Goal: Task Accomplishment & Management: Manage account settings

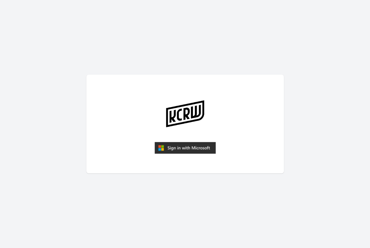
click at [161, 148] on img "submit" at bounding box center [185, 148] width 61 height 12
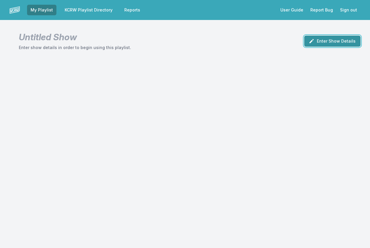
click at [318, 43] on button "Enter Show Details" at bounding box center [332, 41] width 56 height 11
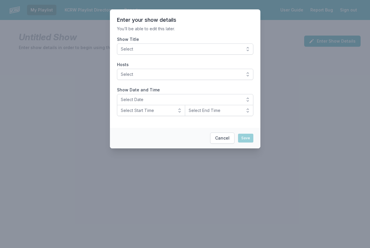
click at [179, 50] on span "Select" at bounding box center [181, 49] width 121 height 6
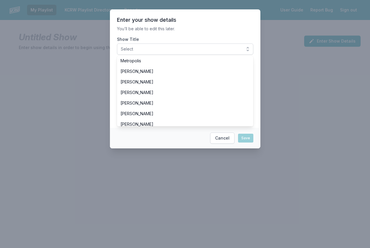
scroll to position [147, 0]
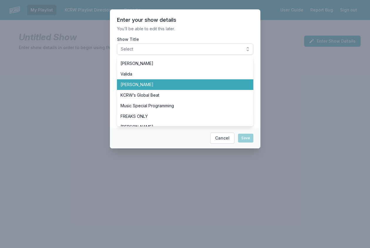
click at [176, 85] on span "[PERSON_NAME]" at bounding box center [182, 85] width 122 height 6
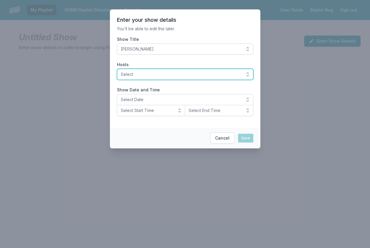
click at [171, 77] on span "Select" at bounding box center [181, 74] width 121 height 6
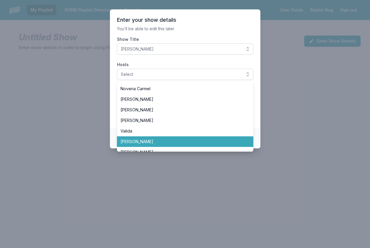
click at [152, 141] on span "[PERSON_NAME]" at bounding box center [182, 142] width 122 height 6
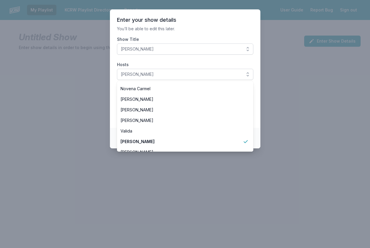
click at [111, 119] on section "Enter your show details You’ll be able to edit this later. Show Title [PERSON_N…" at bounding box center [185, 68] width 151 height 119
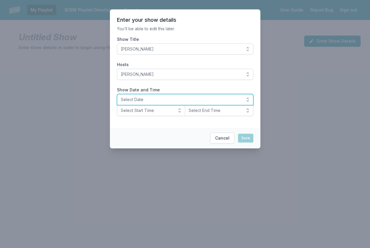
click at [169, 94] on button "Select Date" at bounding box center [185, 99] width 136 height 11
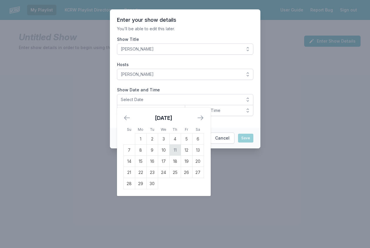
click at [174, 149] on td "11" at bounding box center [174, 150] width 11 height 11
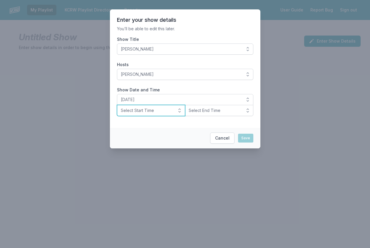
click at [144, 113] on span "Select Start Time" at bounding box center [147, 111] width 53 height 6
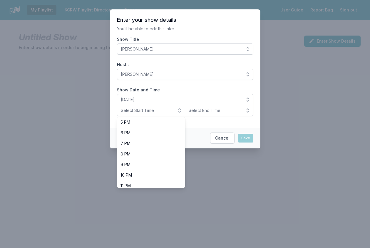
scroll to position [186, 0]
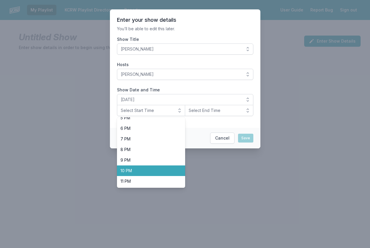
drag, startPoint x: 156, startPoint y: 169, endPoint x: 164, endPoint y: 166, distance: 9.0
click at [156, 170] on span "10 PM" at bounding box center [148, 171] width 54 height 6
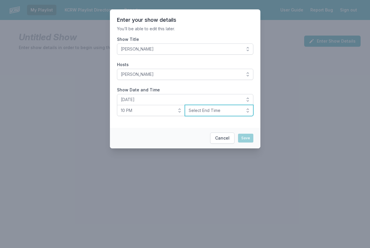
click at [215, 111] on span "Select End Time" at bounding box center [215, 111] width 53 height 6
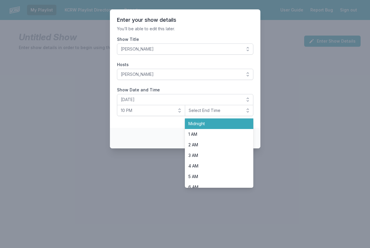
click at [214, 124] on span "Midnight" at bounding box center [216, 124] width 54 height 6
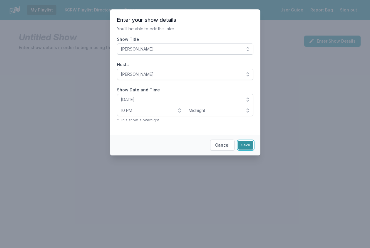
click at [246, 146] on button "Save" at bounding box center [245, 145] width 15 height 9
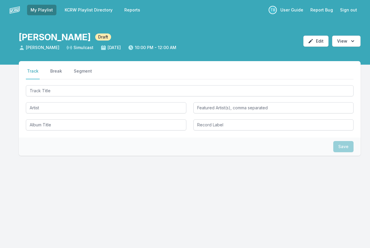
click at [88, 99] on div at bounding box center [190, 107] width 328 height 46
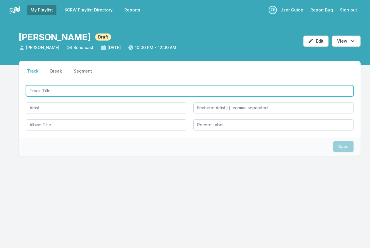
click at [86, 89] on input "Track Title" at bounding box center [190, 90] width 328 height 11
type input "Use Me"
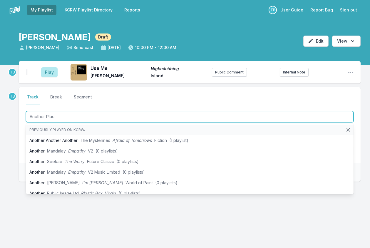
type input "Another Place"
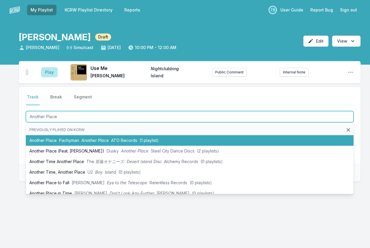
click at [75, 139] on span "Pachyman" at bounding box center [69, 140] width 20 height 5
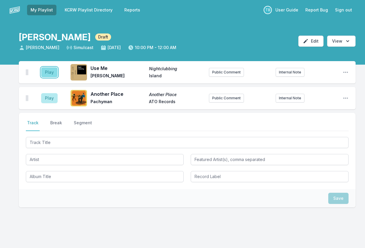
click at [50, 71] on button "Play" at bounding box center [49, 72] width 16 height 10
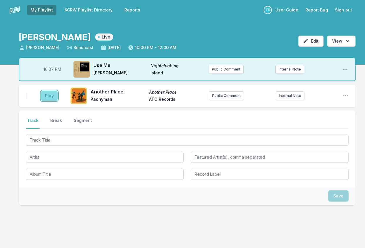
click at [52, 99] on button "Play" at bounding box center [49, 96] width 16 height 10
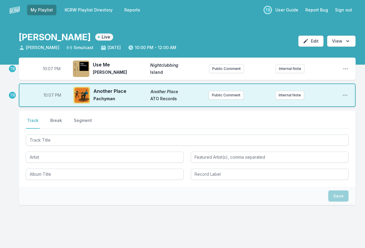
click at [51, 68] on span "10:07 PM" at bounding box center [52, 69] width 18 height 6
click at [48, 68] on input "22:07" at bounding box center [51, 68] width 33 height 11
type input "22:00"
click at [48, 95] on span "10:07 PM" at bounding box center [53, 95] width 18 height 6
click at [47, 94] on input "22:07" at bounding box center [52, 95] width 33 height 11
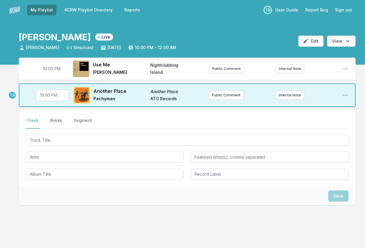
type input "22:06"
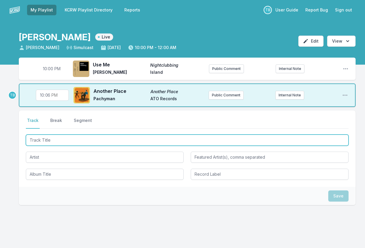
click at [55, 138] on input "Track Title" at bounding box center [187, 140] width 323 height 11
type input "Last Guy At"
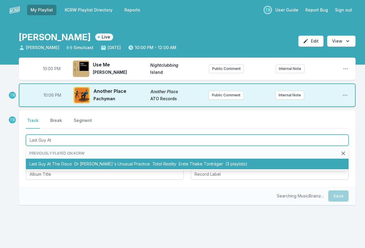
click at [74, 163] on span "Dr Sure's Unusual Practice" at bounding box center [112, 163] width 76 height 5
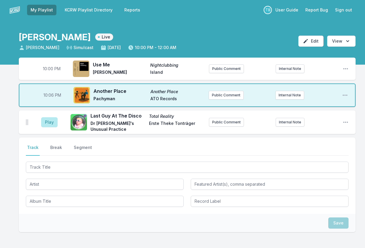
click at [57, 116] on aside "Play" at bounding box center [49, 122] width 33 height 19
click at [52, 121] on button "Play" at bounding box center [49, 122] width 16 height 10
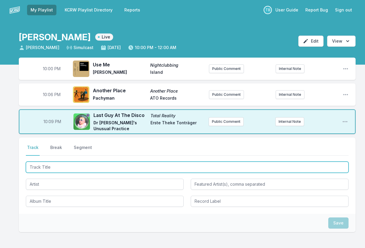
click at [63, 171] on input "Track Title" at bounding box center [187, 167] width 323 height 11
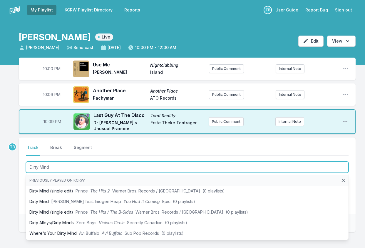
type input "Dirty Mind"
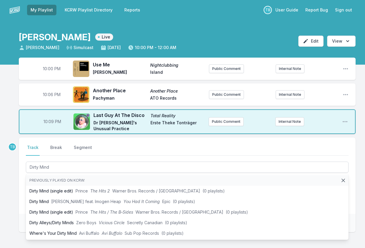
click at [15, 184] on div "10:00 PM Use Me Nightclubbing Grace Jones Island Public Comment Internal Note O…" at bounding box center [182, 173] width 365 height 231
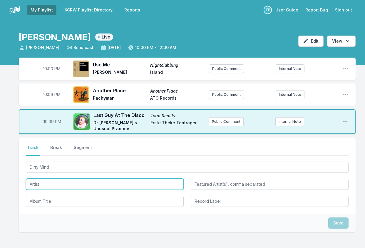
click at [51, 187] on input "Artist" at bounding box center [105, 184] width 158 height 11
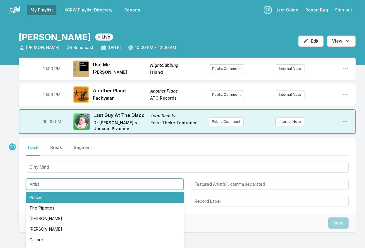
click at [54, 199] on li "Prince" at bounding box center [105, 197] width 158 height 11
type input "Prince"
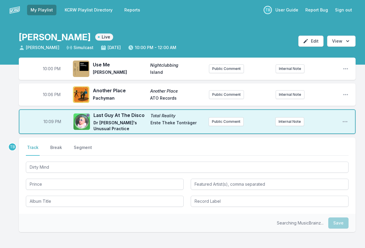
click at [40, 208] on div "Select a tab Track Break Segment Track Break Segment Dirty Mind Prince" at bounding box center [187, 176] width 337 height 76
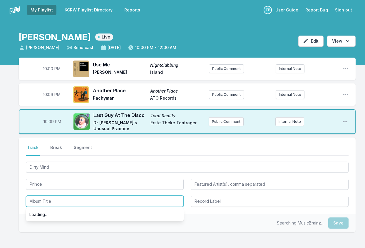
click at [42, 200] on input "Album Title" at bounding box center [105, 201] width 158 height 11
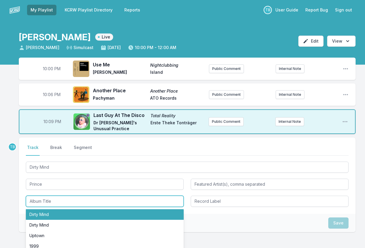
drag, startPoint x: 51, startPoint y: 215, endPoint x: 84, endPoint y: 215, distance: 33.5
click at [51, 215] on li "Dirty Mind" at bounding box center [105, 214] width 158 height 11
type input "Dirty Mind"
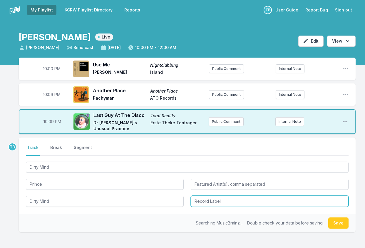
click at [231, 201] on input "Record Label" at bounding box center [270, 201] width 158 height 11
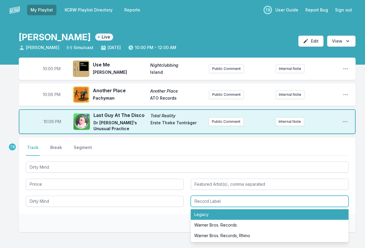
click at [228, 215] on li "Legacy" at bounding box center [270, 214] width 158 height 11
type input "Legacy"
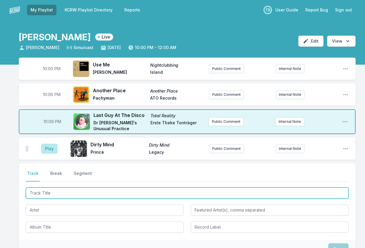
click at [73, 191] on input "Track Title" at bounding box center [187, 193] width 323 height 11
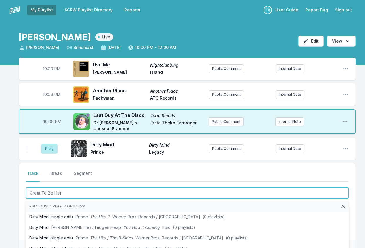
type input "Great To Be Here"
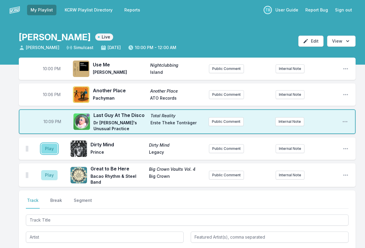
click at [56, 151] on button "Play" at bounding box center [49, 149] width 16 height 10
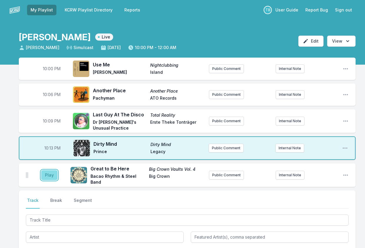
click at [49, 176] on button "Play" at bounding box center [49, 175] width 16 height 10
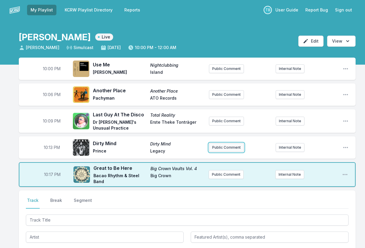
click at [234, 149] on button "Public Comment" at bounding box center [226, 147] width 35 height 9
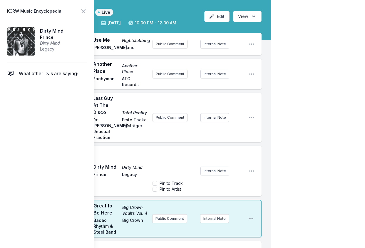
scroll to position [59, 0]
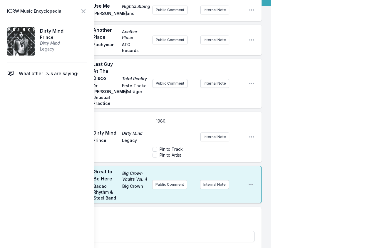
click at [247, 117] on div "10:13 PM Dirty Mind Dirty Mind Prince Legacy 1980. Pin to Track Pin to Artist I…" at bounding box center [140, 137] width 243 height 51
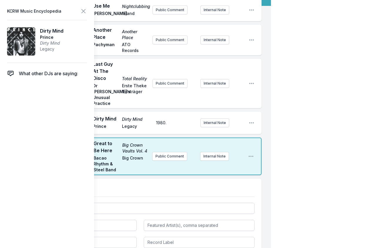
click at [126, 179] on div "Select a tab Track Break Segment Track Break Segment" at bounding box center [140, 217] width 243 height 76
click at [85, 9] on icon at bounding box center [83, 11] width 7 height 7
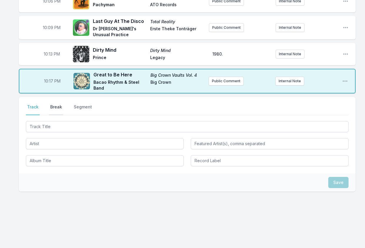
click at [54, 106] on button "Break" at bounding box center [56, 109] width 14 height 11
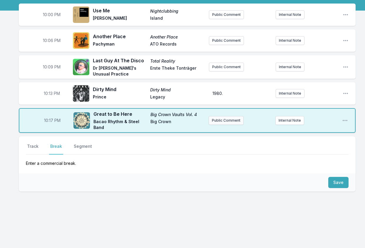
scroll to position [54, 0]
click at [340, 181] on button "Save" at bounding box center [339, 182] width 20 height 11
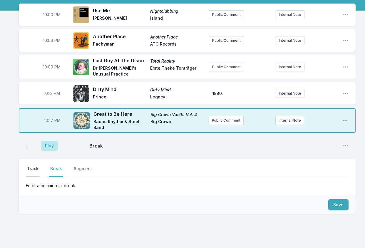
click at [31, 167] on button "Track" at bounding box center [33, 171] width 14 height 11
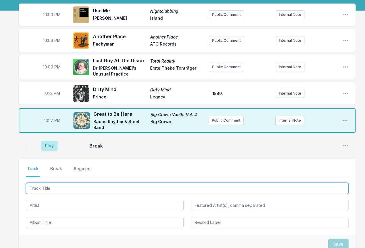
click at [50, 185] on input "Track Title" at bounding box center [187, 188] width 323 height 11
type input "Tenderly"
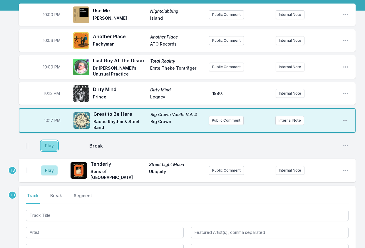
click at [49, 144] on button "Play" at bounding box center [49, 146] width 16 height 10
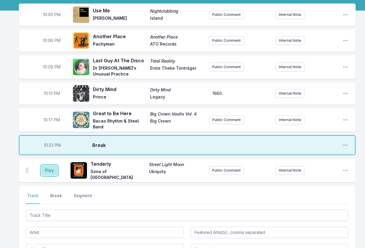
drag, startPoint x: 45, startPoint y: 168, endPoint x: 60, endPoint y: 170, distance: 14.6
click at [45, 169] on button "Play" at bounding box center [49, 171] width 16 height 10
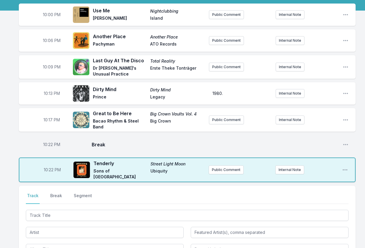
click at [52, 143] on span "10:22 PM" at bounding box center [51, 145] width 17 height 6
click at [46, 145] on input "22:22" at bounding box center [51, 144] width 33 height 11
type input "22:19"
click at [50, 171] on span "10:22 PM" at bounding box center [52, 170] width 17 height 6
click at [49, 169] on input "22:22" at bounding box center [52, 169] width 33 height 11
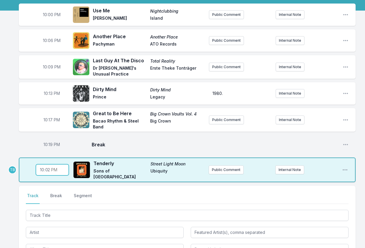
type input "22:21"
click at [12, 183] on div "10:00 PM Use Me Nightclubbing Grace Jones Island Public Comment Internal Note O…" at bounding box center [182, 171] width 365 height 334
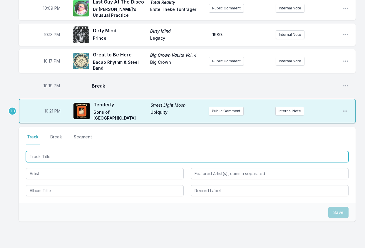
click at [44, 153] on input "Track Title" at bounding box center [187, 156] width 323 height 11
type input "Lonely Cosmos"
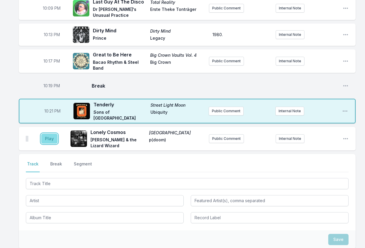
click at [54, 138] on button "Play" at bounding box center [49, 139] width 16 height 10
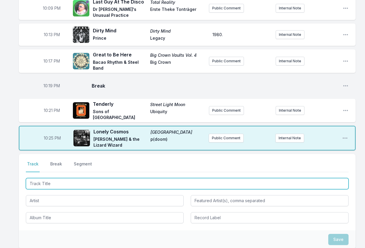
click at [49, 183] on input "Track Title" at bounding box center [187, 183] width 323 height 11
type input "A Minha Men"
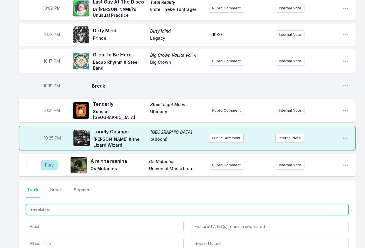
type input "Revelations"
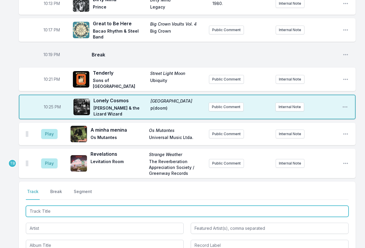
scroll to position [201, 0]
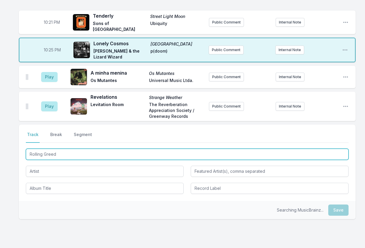
type input "Rolling Greed"
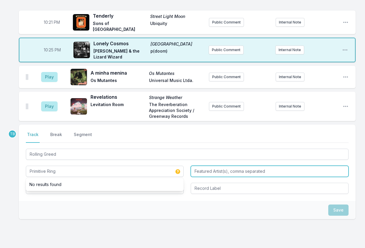
type input "Primitive Ring"
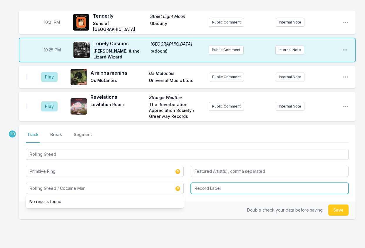
type input "Rolling Greed / Cocaine Man"
type input "Fuzz Club"
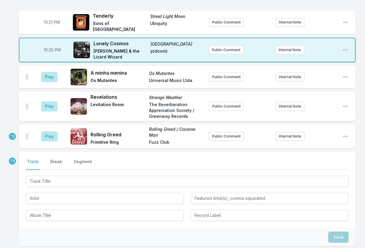
click at [60, 157] on div "Select a tab Track Break Segment Track Break Segment" at bounding box center [187, 190] width 337 height 76
drag, startPoint x: 64, startPoint y: 164, endPoint x: 57, endPoint y: 161, distance: 7.9
click at [64, 164] on nav "Track Break Segment" at bounding box center [187, 164] width 323 height 11
click at [53, 159] on button "Break" at bounding box center [56, 164] width 14 height 11
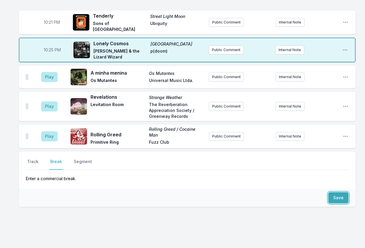
drag, startPoint x: 341, startPoint y: 197, endPoint x: 323, endPoint y: 195, distance: 17.8
click at [339, 197] on button "Save" at bounding box center [339, 197] width 20 height 11
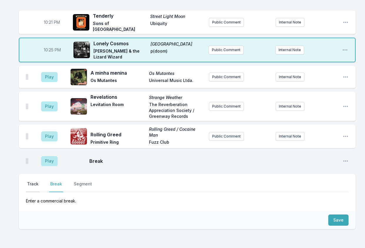
drag, startPoint x: 26, startPoint y: 184, endPoint x: 33, endPoint y: 185, distance: 7.2
click at [26, 184] on div "Select a tab Track Break Segment Track Break Segment Enter a commercial break." at bounding box center [187, 192] width 337 height 37
click at [37, 186] on button "Track" at bounding box center [33, 186] width 14 height 11
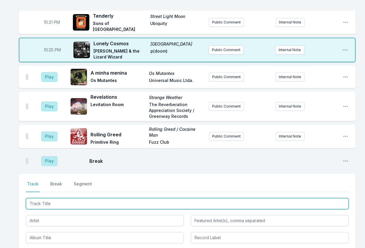
click at [58, 201] on input "Track Title" at bounding box center [187, 203] width 323 height 11
type input "Daisy"
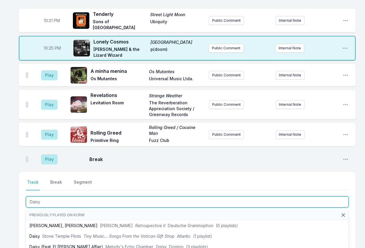
scroll to position [260, 0]
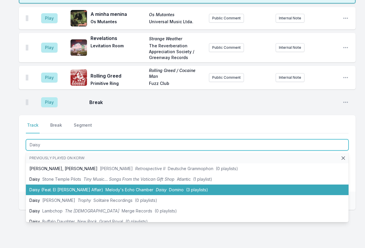
click at [69, 190] on li "Daisy (Feat. El Michels Affair) Melody's Echo Chamber Daisy Domino (3 playlists)" at bounding box center [187, 190] width 323 height 11
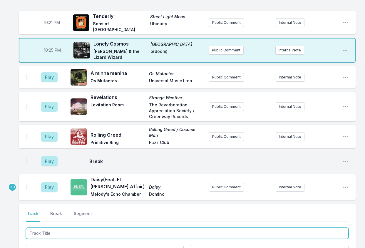
scroll to position [201, 0]
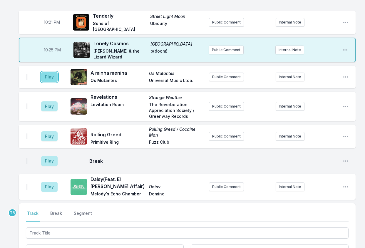
click at [47, 75] on button "Play" at bounding box center [49, 77] width 16 height 10
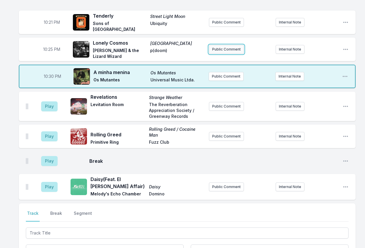
click at [222, 46] on button "Public Comment" at bounding box center [226, 49] width 35 height 9
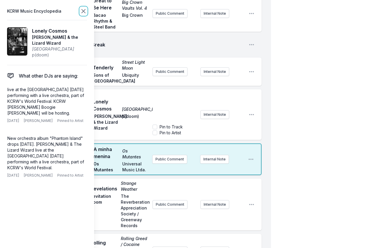
click at [86, 10] on icon at bounding box center [83, 11] width 7 height 7
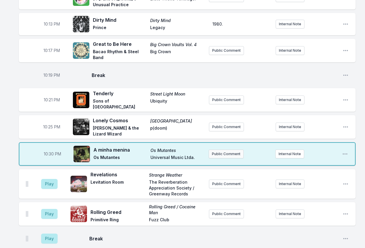
scroll to position [142, 0]
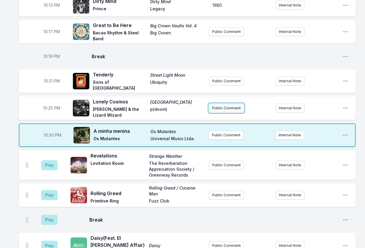
click at [217, 106] on button "Public Comment" at bounding box center [226, 108] width 35 height 9
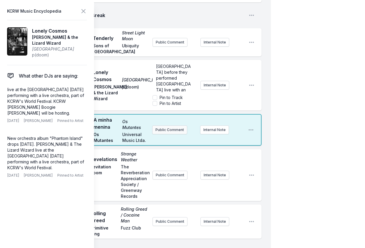
scroll to position [38, 0]
drag, startPoint x: 301, startPoint y: 55, endPoint x: 304, endPoint y: 52, distance: 4.5
click at [302, 55] on div "My Playlist KCRW Playlist Directory Reports TB User Guide Report Bug Sign out T…" at bounding box center [182, 119] width 365 height 701
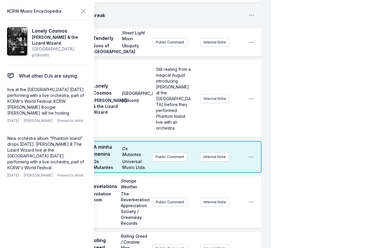
click at [78, 11] on header "KCRW Music Encyclopedia" at bounding box center [47, 11] width 80 height 8
click at [80, 11] on icon at bounding box center [83, 11] width 7 height 7
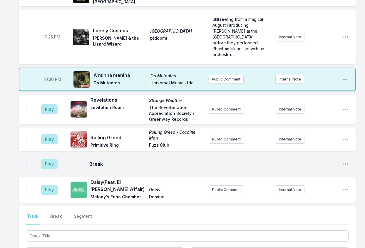
scroll to position [201, 0]
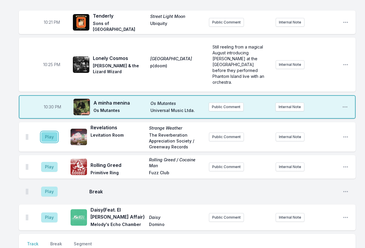
click at [45, 132] on button "Play" at bounding box center [49, 137] width 16 height 10
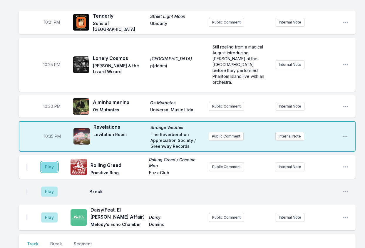
click at [45, 162] on button "Play" at bounding box center [49, 167] width 16 height 10
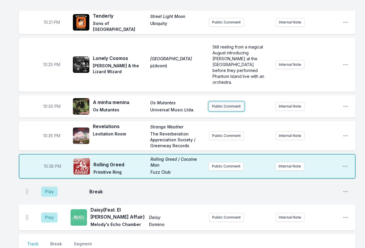
click at [226, 102] on button "Public Comment" at bounding box center [226, 106] width 35 height 9
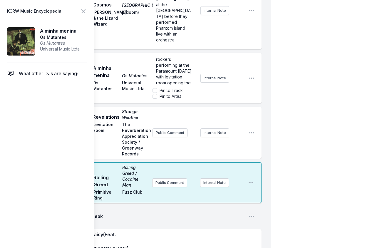
scroll to position [21, 0]
click at [161, 62] on span "Brazilian psych rockers performing at the Paramount October 1st with levitation…" at bounding box center [174, 62] width 37 height 46
click at [160, 62] on span "Brazilian psych rockers performing at the Paramount October 1st with levitation…" at bounding box center [174, 62] width 37 height 46
copy span "Brazilian psych rockers performing at the Paramount October 1st with levitation…"
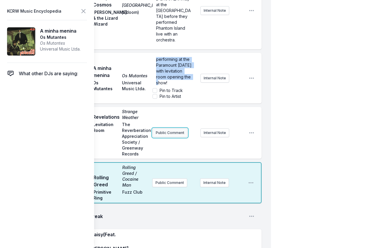
click at [167, 129] on button "Public Comment" at bounding box center [170, 133] width 35 height 9
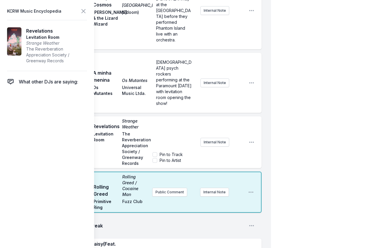
scroll to position [24, 0]
drag, startPoint x: 171, startPoint y: 117, endPoint x: 155, endPoint y: 110, distance: 18.0
click at [155, 121] on div "Brazilian psych rockers performing at the Paramount October 1st with levitation…" at bounding box center [175, 135] width 44 height 28
drag, startPoint x: 174, startPoint y: 111, endPoint x: 149, endPoint y: 99, distance: 27.8
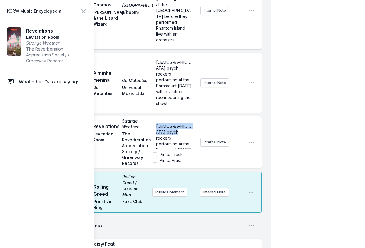
click at [149, 116] on div "10:35 PM Revelations Strange Weather Levitation Room The Reverberation Apprecia…" at bounding box center [140, 142] width 243 height 52
click at [232, 119] on div "LA psych rockers performing at the Paramount October 1st with Os Mutantes headl…" at bounding box center [198, 142] width 91 height 47
click at [83, 11] on icon at bounding box center [84, 11] width 4 height 4
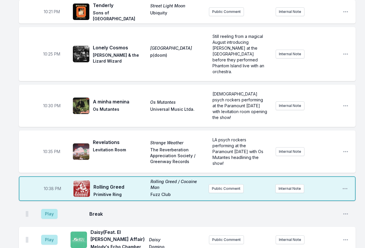
scroll to position [201, 0]
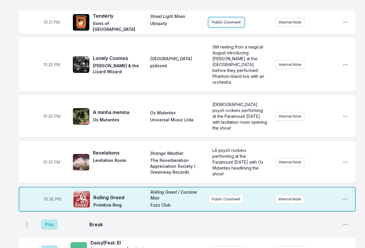
click at [228, 21] on button "Public Comment" at bounding box center [226, 22] width 35 height 9
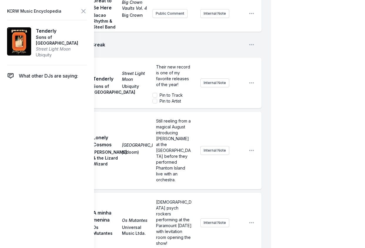
click at [214, 50] on ul "10:00 PM Use Me Nightclubbing Grace Jones Island Public Comment Internal Note O…" at bounding box center [140, 104] width 243 height 496
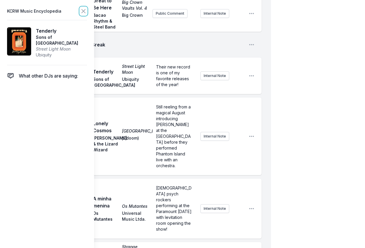
click at [83, 7] on button at bounding box center [83, 11] width 7 height 8
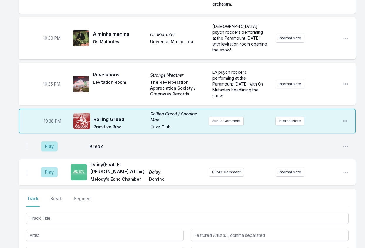
scroll to position [289, 0]
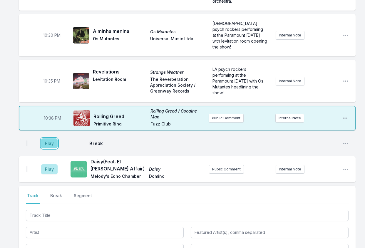
drag, startPoint x: 54, startPoint y: 131, endPoint x: 50, endPoint y: 134, distance: 4.4
click at [54, 139] on button "Play" at bounding box center [49, 144] width 16 height 10
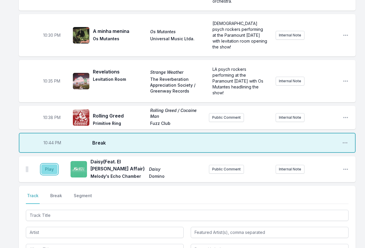
click at [49, 164] on button "Play" at bounding box center [49, 169] width 16 height 10
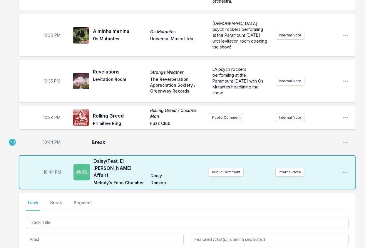
click at [52, 139] on span "10:44 PM" at bounding box center [52, 142] width 18 height 6
click at [48, 137] on input "22:44" at bounding box center [51, 142] width 33 height 11
type input "22:41"
drag, startPoint x: 15, startPoint y: 168, endPoint x: 42, endPoint y: 174, distance: 27.8
click at [15, 169] on div "10:00 PM Use Me Nightclubbing Grace Jones Island Public Comment Internal Note O…" at bounding box center [182, 56] width 365 height 576
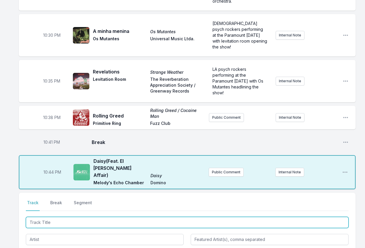
click at [56, 217] on input "Track Title" at bounding box center [187, 222] width 323 height 11
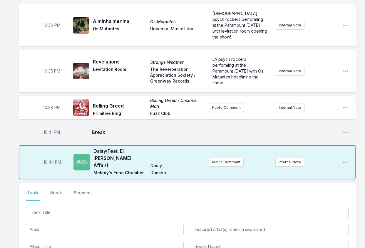
scroll to position [319, 0]
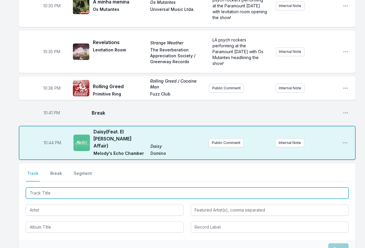
click at [45, 188] on input "Track Title" at bounding box center [187, 193] width 323 height 11
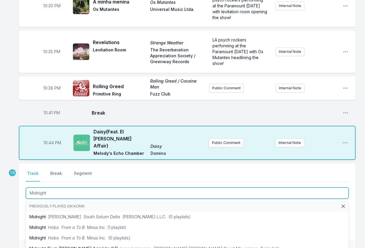
type input "Midnight"
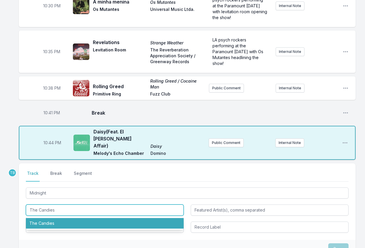
click at [80, 218] on li "The Candies" at bounding box center [105, 223] width 158 height 11
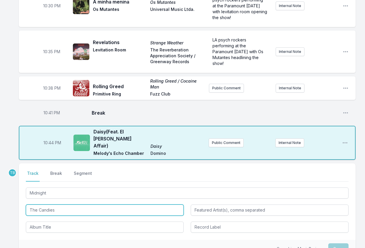
type input "The Candies"
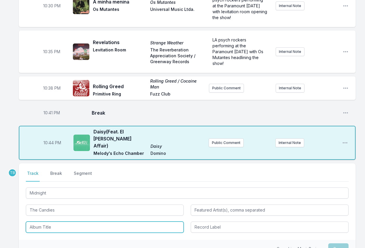
click at [78, 222] on input "Album Title" at bounding box center [105, 227] width 158 height 11
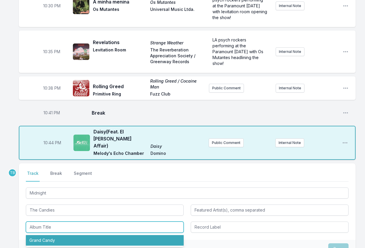
click at [67, 235] on li "Grand Candy" at bounding box center [105, 240] width 158 height 11
type input "Grand Candy"
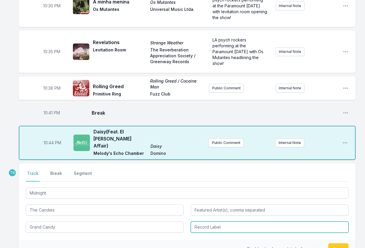
click at [219, 222] on input "Record Label" at bounding box center [270, 227] width 158 height 11
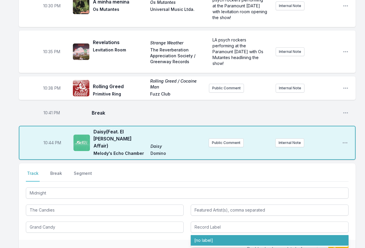
click at [160, 240] on div "Double check your data before saving. Save" at bounding box center [187, 249] width 337 height 18
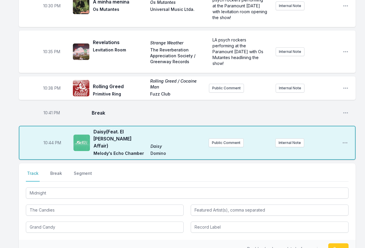
click at [229, 200] on div "Midnight The Candies Grand Candy" at bounding box center [187, 209] width 323 height 46
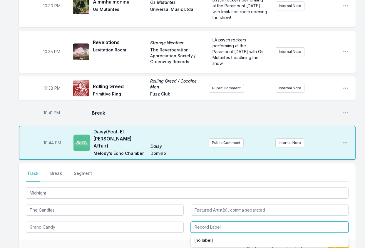
click at [232, 222] on input "Record Label" at bounding box center [270, 227] width 158 height 11
type input "The Candies"
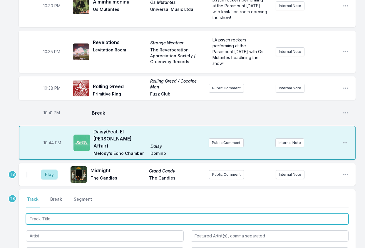
click at [48, 214] on input "Track Title" at bounding box center [187, 219] width 323 height 11
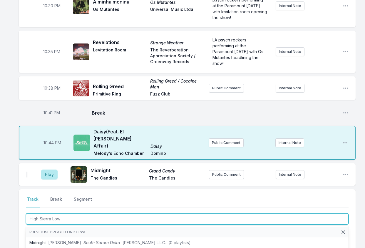
type input "High Sierra Lows"
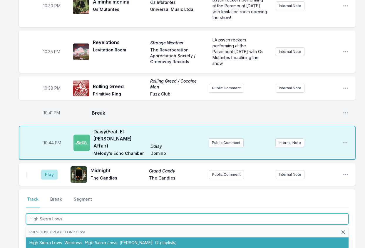
drag, startPoint x: 56, startPoint y: 222, endPoint x: 69, endPoint y: 221, distance: 13.0
click at [56, 238] on li "High Sierra Lows Windows High Sierra Lows Matteo Arias (2 playlists)" at bounding box center [187, 243] width 323 height 11
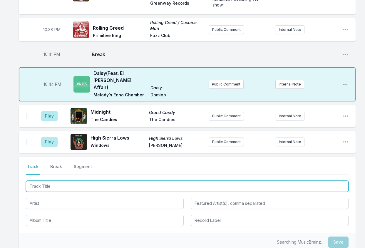
scroll to position [378, 0]
type input "I Don't Need No Music"
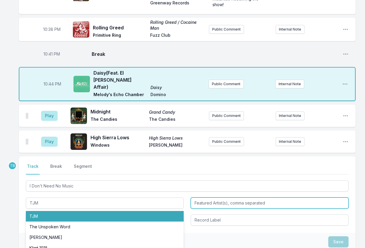
type input "TJM"
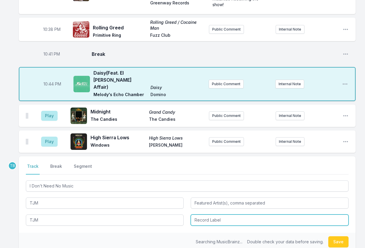
type input "TJM"
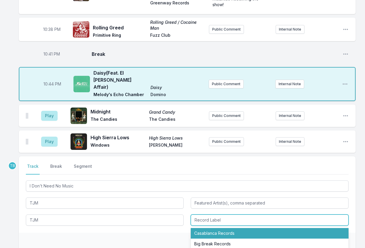
type input "Casablanca Records"
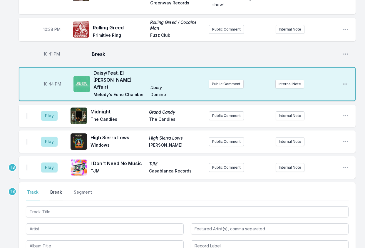
click at [56, 189] on button "Break" at bounding box center [56, 194] width 14 height 11
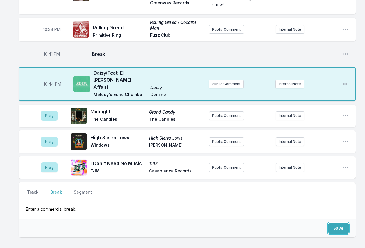
click at [335, 223] on button "Save" at bounding box center [339, 228] width 20 height 11
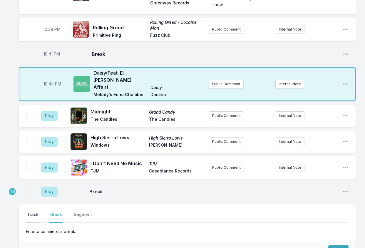
click at [33, 212] on button "Track" at bounding box center [33, 217] width 14 height 11
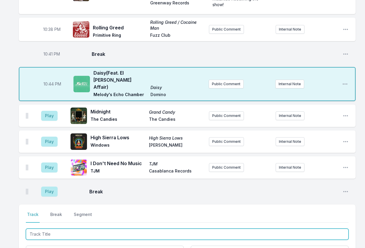
click at [76, 229] on input "Track Title" at bounding box center [187, 234] width 323 height 11
type input "Dream Lover"
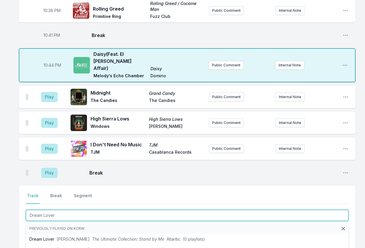
scroll to position [407, 0]
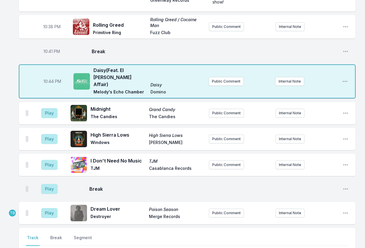
scroll to position [348, 0]
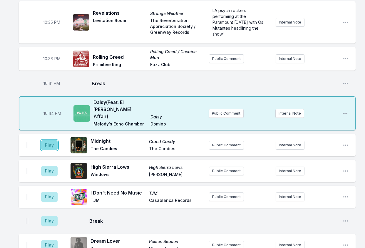
click at [48, 140] on button "Play" at bounding box center [49, 145] width 16 height 10
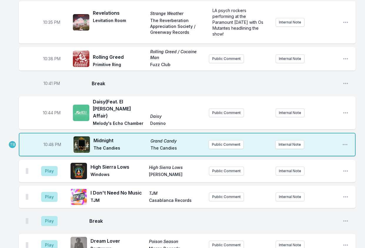
click at [49, 142] on span "10:48 PM" at bounding box center [53, 145] width 18 height 6
click at [49, 139] on input "22:48" at bounding box center [52, 144] width 33 height 11
type input "22:47"
click at [25, 160] on div "Play High Sierra Lows High Sierra Lows Windows Matteo Arias Public Comment Inte…" at bounding box center [187, 171] width 337 height 22
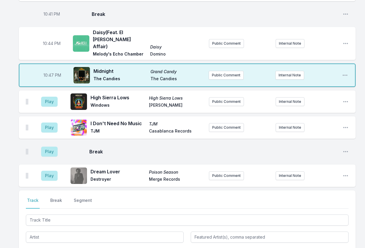
scroll to position [407, 0]
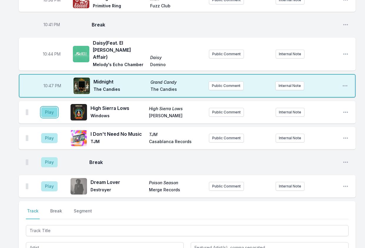
click at [49, 107] on button "Play" at bounding box center [49, 112] width 16 height 10
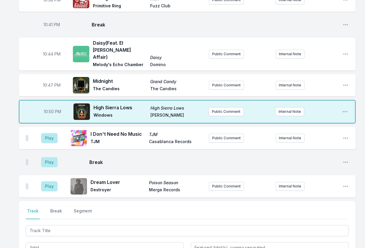
click at [220, 74] on div "10:47 PM Midnight Grand Candy The Candies The Candies Public Comment Internal N…" at bounding box center [187, 85] width 337 height 22
click at [217, 81] on button "Public Comment" at bounding box center [226, 85] width 35 height 9
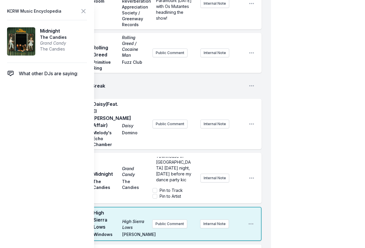
scroll to position [32, 0]
drag, startPoint x: 179, startPoint y: 152, endPoint x: 141, endPoint y: 151, distance: 38.2
click at [141, 153] on div "10:47 PM Midnight Grand Candy The Candies The Candies The Candies & Windows roc…" at bounding box center [140, 178] width 243 height 51
click at [176, 161] on p "The Candies & Windows rocking Townhouse in Venice this Saturday night, Septembe…" at bounding box center [174, 153] width 36 height 59
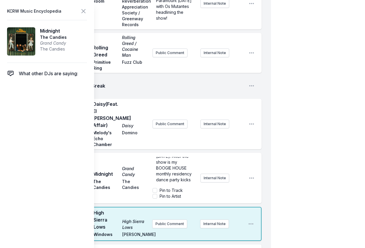
scroll to position [41, 0]
click at [167, 156] on p "The Candies & Windows rocking Townhouse in Venice this Saturday night, Septembe…" at bounding box center [174, 153] width 36 height 59
copy span "The Candies & Windows rocking Townhouse in Venice this Saturday night, Septembe…"
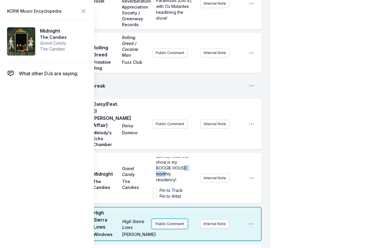
click at [173, 208] on div "10:50 PM High Sierra Lows High Sierra Lows Windows Matteo Arias Public Comment …" at bounding box center [140, 224] width 243 height 34
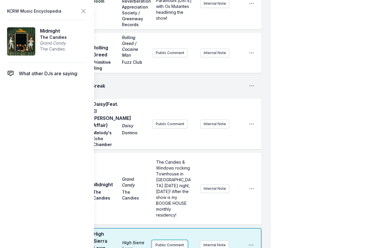
click at [180, 241] on button "Public Comment" at bounding box center [169, 245] width 35 height 9
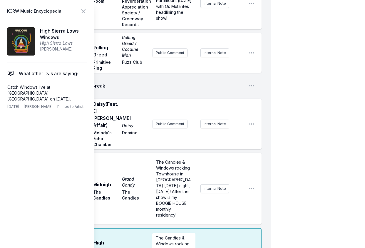
scroll to position [577, 0]
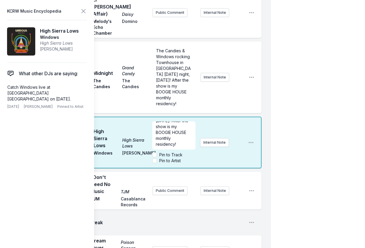
click at [141, 117] on div "10:50 PM High Sierra Lows High Sierra Lows Windows Matteo Arias The Candies & W…" at bounding box center [140, 143] width 243 height 52
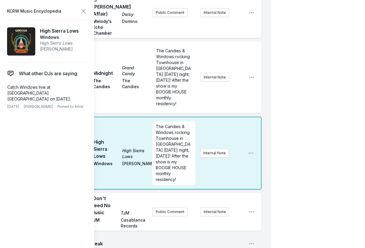
click at [80, 11] on header "KCRW Music Encyclopedia" at bounding box center [47, 11] width 80 height 8
click at [84, 10] on icon at bounding box center [83, 11] width 7 height 7
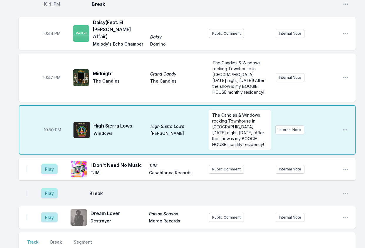
scroll to position [399, 0]
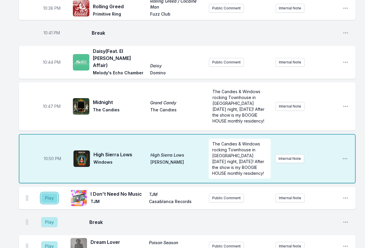
click at [51, 193] on button "Play" at bounding box center [49, 198] width 16 height 10
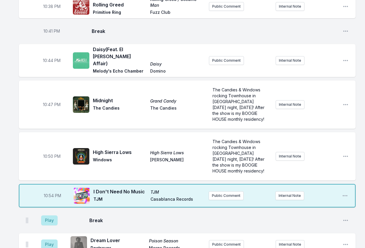
scroll to position [428, 0]
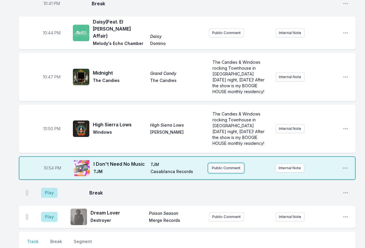
click at [231, 164] on button "Public Comment" at bounding box center [226, 168] width 35 height 9
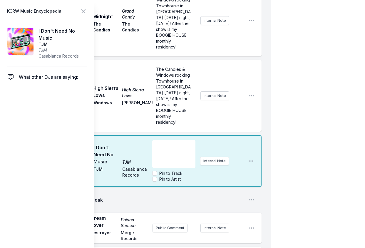
scroll to position [76, 0]
click at [227, 135] on div "10:54 PM I Don't Need No Music TJM TJM Casablanca Records He experimented with …" at bounding box center [140, 161] width 243 height 52
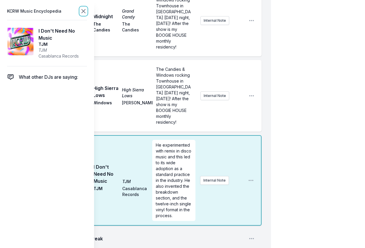
click at [83, 11] on icon at bounding box center [84, 11] width 4 height 4
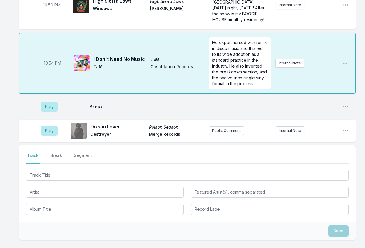
scroll to position [552, 0]
click at [45, 101] on button "Play" at bounding box center [49, 106] width 16 height 10
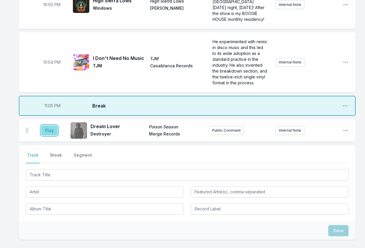
click at [52, 126] on button "Play" at bounding box center [49, 131] width 16 height 10
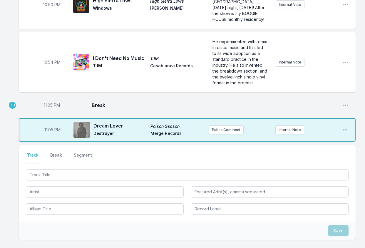
click at [48, 96] on aside "11:05 PM" at bounding box center [51, 105] width 33 height 19
click at [50, 102] on span "11:05 PM" at bounding box center [52, 105] width 16 height 6
click at [47, 100] on input "23:05" at bounding box center [51, 105] width 33 height 11
click at [41, 100] on input "23:05" at bounding box center [51, 105] width 33 height 11
click at [40, 100] on input "22:05" at bounding box center [51, 105] width 33 height 11
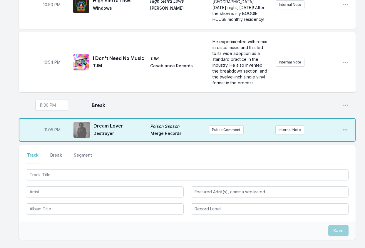
type input "23:01"
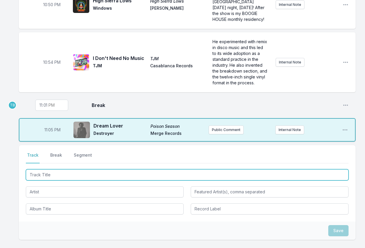
click at [54, 169] on input "Track Title" at bounding box center [187, 174] width 323 height 11
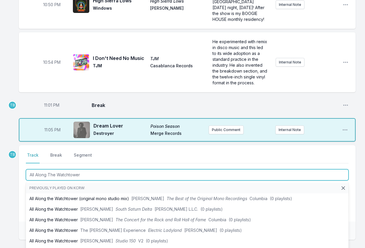
type input "All Along The Watchtower"
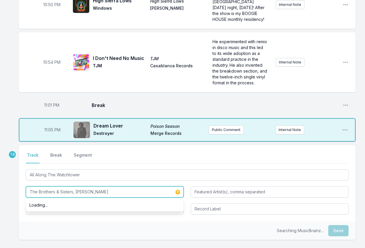
type input "The Brothers & Sisters, Edna Wright"
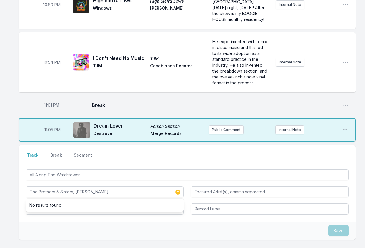
click at [74, 222] on div "Save" at bounding box center [187, 231] width 337 height 18
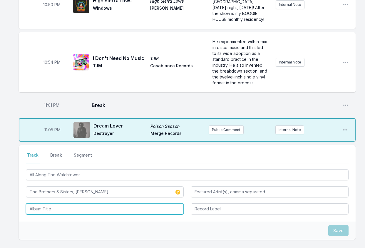
click at [94, 204] on input "Album Title" at bounding box center [105, 209] width 158 height 11
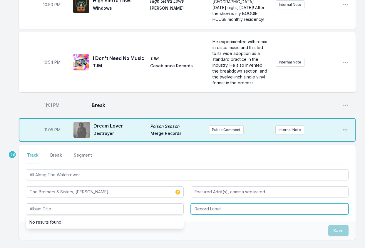
click at [216, 204] on input "Record Label" at bounding box center [270, 209] width 158 height 11
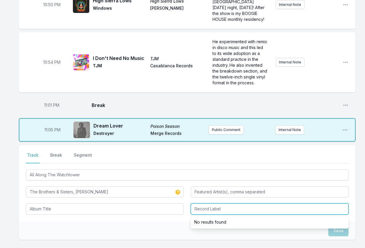
paste input "Ode Records"
type input "Ode Records"
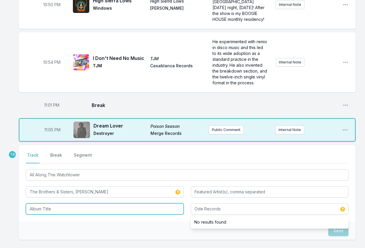
click at [131, 204] on input "Album Title" at bounding box center [105, 209] width 158 height 11
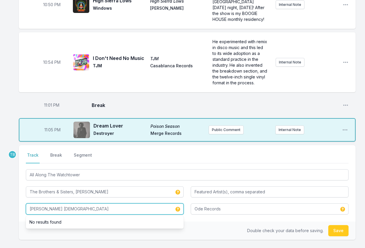
type input "Dylan's Gospel"
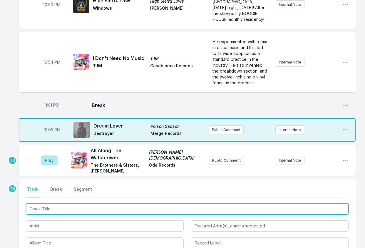
click at [59, 204] on input "Track Title" at bounding box center [187, 209] width 323 height 11
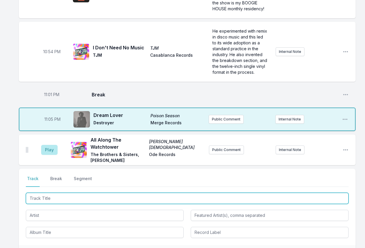
scroll to position [582, 0]
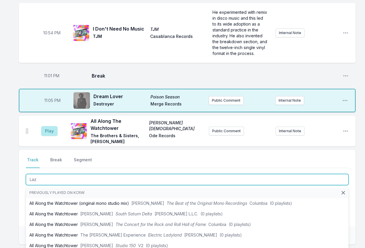
type input "Lazy"
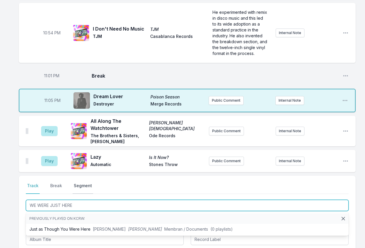
type input "WE WERE JUST HERE"
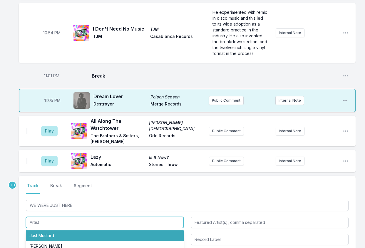
click at [52, 231] on li "Just Mustard" at bounding box center [105, 236] width 158 height 11
type input "Just Mustard"
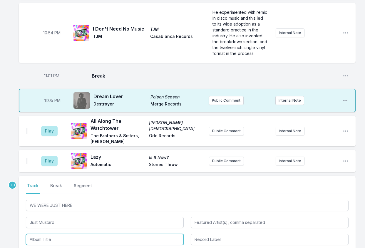
click at [62, 234] on input "Album Title" at bounding box center [105, 239] width 158 height 11
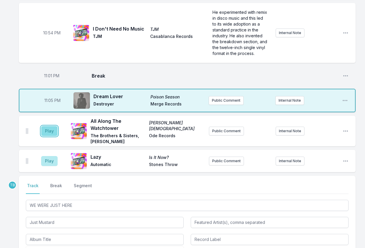
click at [53, 126] on button "Play" at bounding box center [49, 131] width 16 height 10
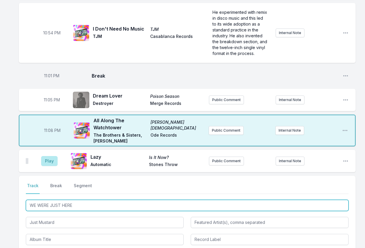
click at [78, 200] on input "WE WERE JUST HERE" at bounding box center [187, 205] width 323 height 11
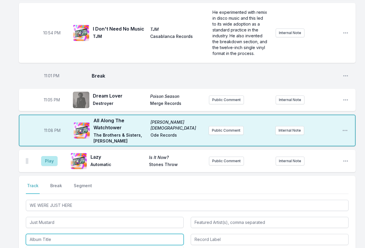
click at [59, 234] on input "Album Title" at bounding box center [105, 239] width 158 height 11
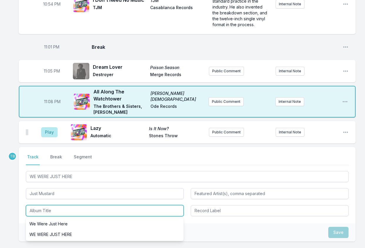
scroll to position [641, 0]
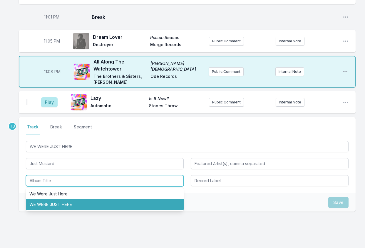
click at [68, 199] on li "WE WERE JUST HERE" at bounding box center [105, 204] width 158 height 11
type input "WE WERE JUST HERE"
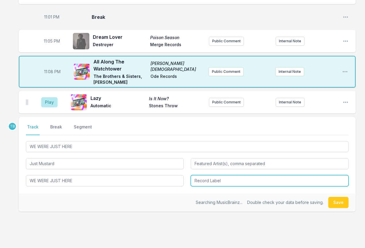
click at [228, 175] on input "Record Label" at bounding box center [270, 180] width 158 height 11
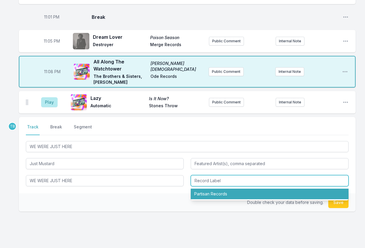
click at [225, 189] on li "Partisan Records" at bounding box center [270, 194] width 158 height 11
type input "Partisan Records"
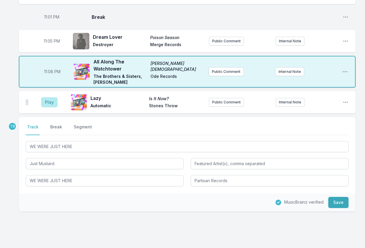
click at [356, 194] on div "MusicBrainz verified Save" at bounding box center [187, 203] width 337 height 18
click at [327, 194] on div "MusicBrainz verified Save" at bounding box center [187, 203] width 337 height 18
click at [337, 197] on button "Save" at bounding box center [339, 202] width 20 height 11
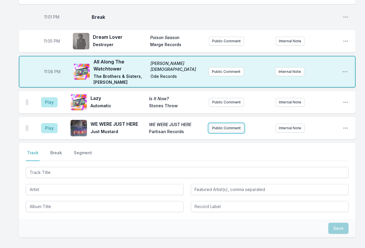
click at [220, 124] on button "Public Comment" at bounding box center [226, 128] width 35 height 9
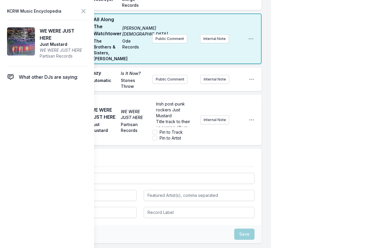
scroll to position [29, 0]
click at [258, 69] on div "Play Lazy Is It Now? Automatic Stones Throw Public Comment Internal Note Open p…" at bounding box center [140, 80] width 243 height 24
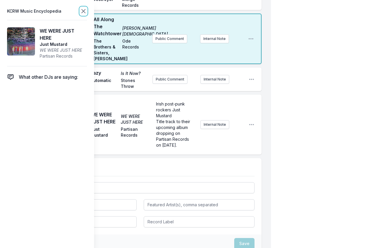
click at [82, 12] on icon at bounding box center [84, 11] width 4 height 4
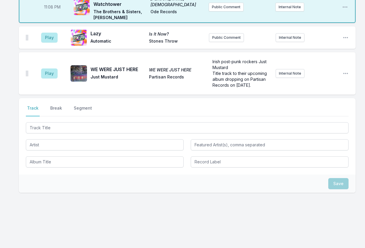
scroll to position [688, 0]
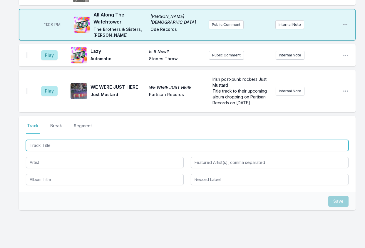
click at [61, 140] on input "Track Title" at bounding box center [187, 145] width 323 height 11
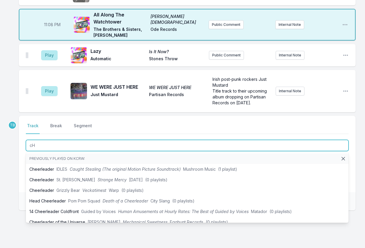
type input "c"
type input "Cheerleader"
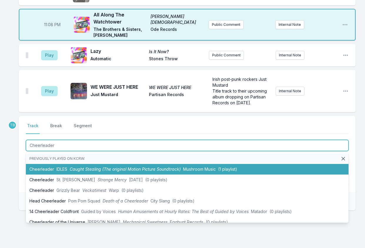
click at [89, 167] on span "Caught Stealing (The original Motion Picture Soundtrack)" at bounding box center [125, 169] width 111 height 5
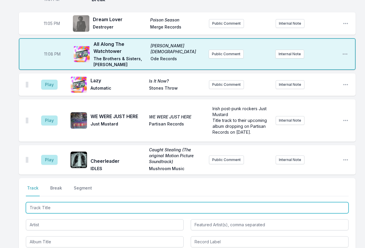
scroll to position [629, 0]
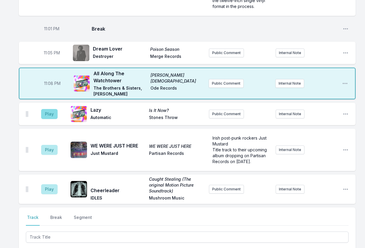
drag, startPoint x: 59, startPoint y: 98, endPoint x: 53, endPoint y: 96, distance: 7.1
click at [59, 105] on aside "Play" at bounding box center [49, 114] width 33 height 19
click at [52, 109] on button "Play" at bounding box center [49, 114] width 16 height 10
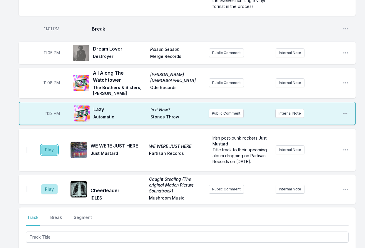
click at [57, 145] on button "Play" at bounding box center [49, 150] width 16 height 10
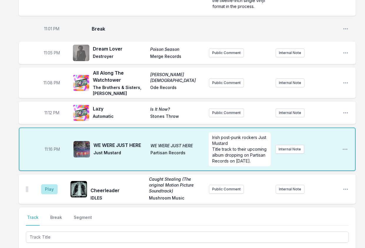
scroll to position [688, 0]
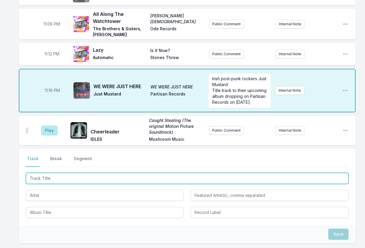
click at [66, 173] on input "Track Title" at bounding box center [187, 178] width 323 height 11
type input "HOME"
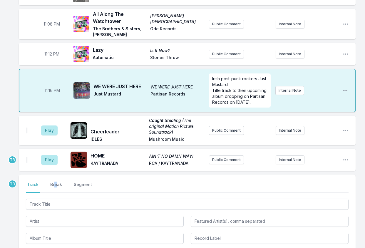
click at [56, 175] on div "Select a tab Track Break Segment Track Break Segment" at bounding box center [187, 213] width 337 height 76
click at [63, 182] on button "Break" at bounding box center [56, 187] width 14 height 11
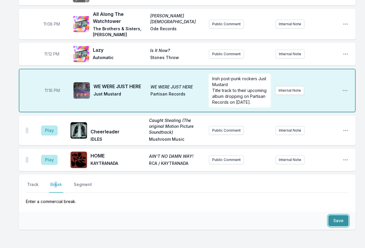
click at [339, 215] on button "Save" at bounding box center [339, 220] width 20 height 11
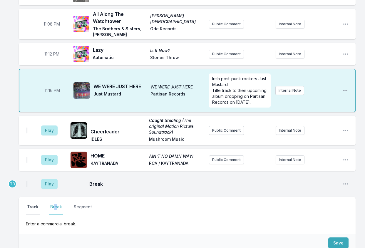
click at [29, 204] on button "Track" at bounding box center [33, 209] width 14 height 11
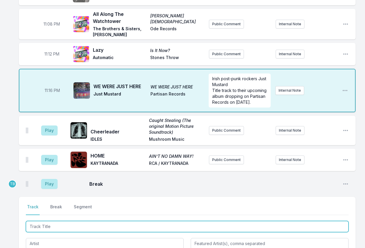
click at [44, 221] on input "Track Title" at bounding box center [187, 226] width 323 height 11
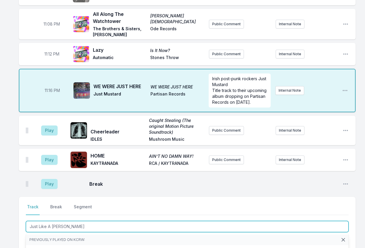
type input "Just Like A Flower"
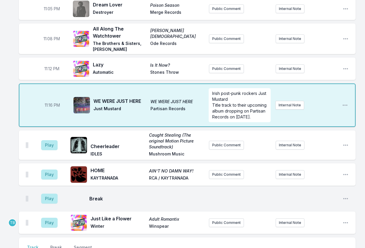
scroll to position [658, 0]
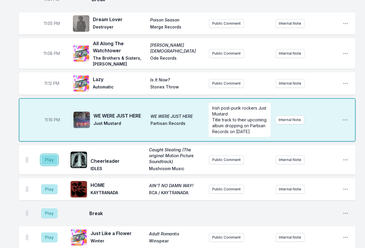
click at [54, 155] on button "Play" at bounding box center [49, 160] width 16 height 10
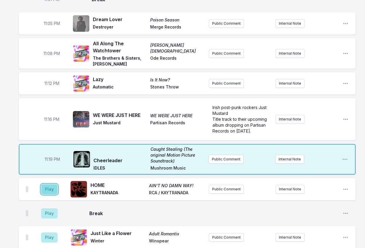
click at [55, 184] on button "Play" at bounding box center [49, 189] width 16 height 10
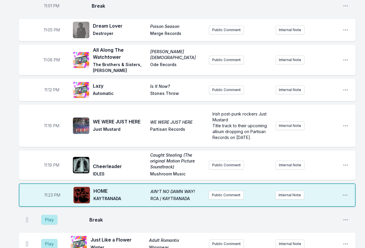
scroll to position [746, 0]
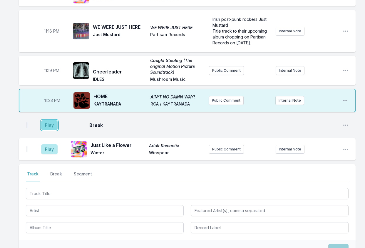
click at [57, 120] on button "Play" at bounding box center [49, 125] width 16 height 10
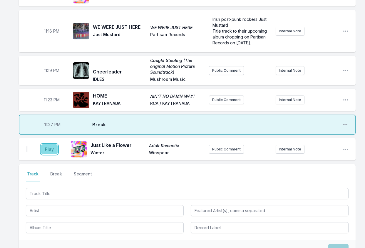
click at [44, 144] on button "Play" at bounding box center [49, 149] width 16 height 10
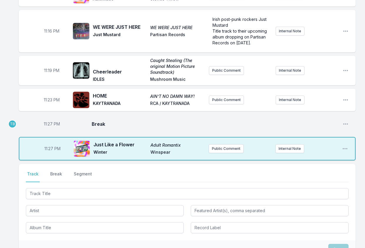
click at [48, 121] on span "11:27 PM" at bounding box center [52, 124] width 16 height 6
click at [48, 119] on input "23:27" at bounding box center [51, 124] width 33 height 11
type input "23:25"
click at [50, 146] on span "11:27 PM" at bounding box center [52, 149] width 16 height 6
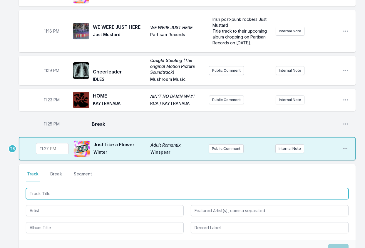
click at [48, 188] on input "Track Title" at bounding box center [187, 193] width 323 height 11
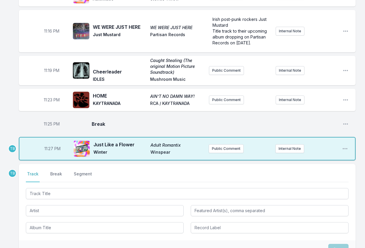
click at [50, 121] on span "11:25 PM" at bounding box center [52, 124] width 16 height 6
click at [45, 119] on input "23:25" at bounding box center [51, 124] width 33 height 11
type input "23:23"
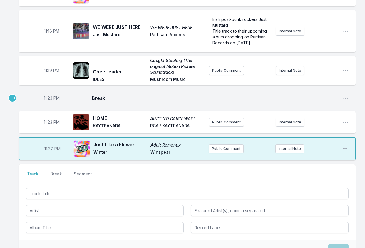
click at [51, 95] on span "11:23 PM" at bounding box center [52, 98] width 16 height 6
click at [47, 93] on input "23:23" at bounding box center [51, 98] width 33 height 11
type input "23:24"
click at [157, 95] on span "Break" at bounding box center [215, 98] width 246 height 7
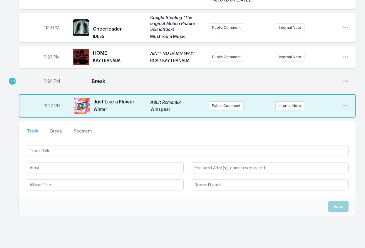
scroll to position [795, 0]
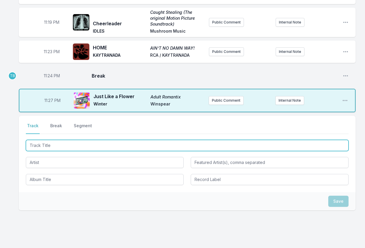
click at [80, 140] on input "Track Title" at bounding box center [187, 145] width 323 height 11
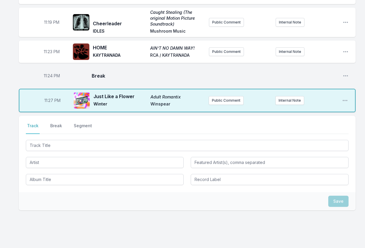
click at [70, 139] on div at bounding box center [187, 145] width 323 height 12
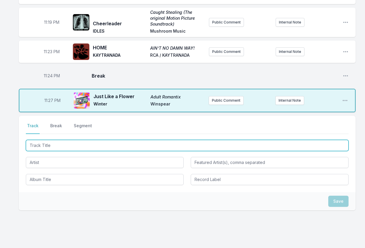
click at [64, 140] on input "Track Title" at bounding box center [187, 145] width 323 height 11
type input "Ash In The Sun"
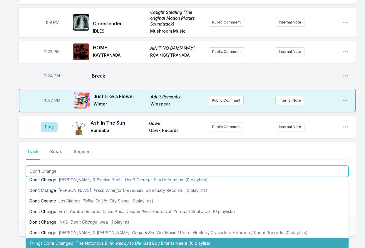
scroll to position [26, 0]
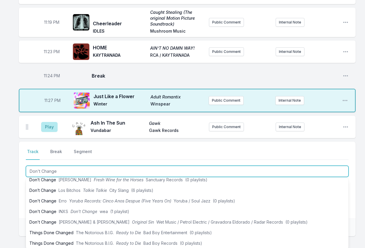
type input "Don't Change"
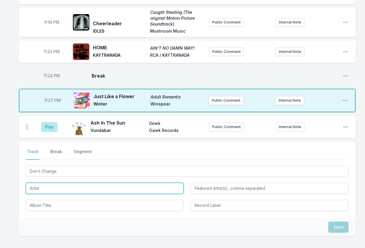
click at [55, 183] on input "Artist" at bounding box center [105, 188] width 158 height 11
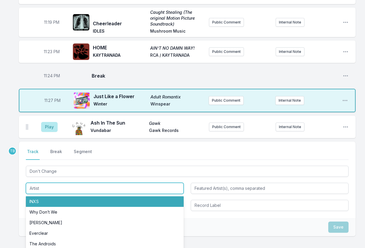
click at [49, 196] on li "INXS" at bounding box center [105, 201] width 158 height 11
type input "INXS"
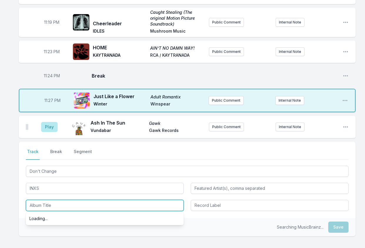
click at [51, 200] on input "Album Title" at bounding box center [105, 205] width 158 height 11
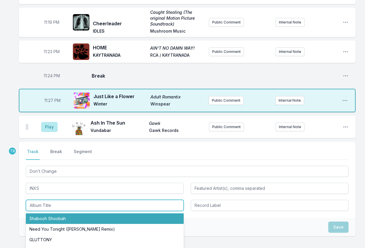
click at [54, 214] on li "Shabooh Shoobah" at bounding box center [105, 219] width 158 height 11
type input "Shabooh Shoobah"
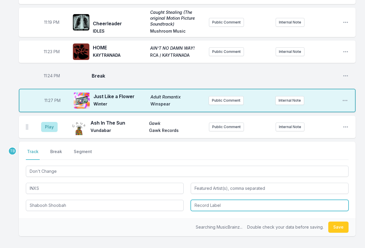
click at [219, 200] on input "Record Label" at bounding box center [270, 205] width 158 height 11
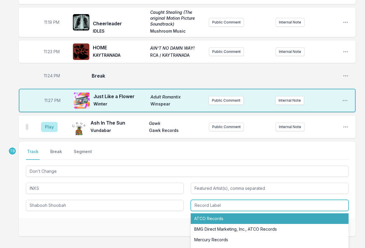
drag, startPoint x: 221, startPoint y: 199, endPoint x: 264, endPoint y: 206, distance: 44.4
click at [222, 214] on li "ATCO Records" at bounding box center [270, 219] width 158 height 11
type input "ATCO Records"
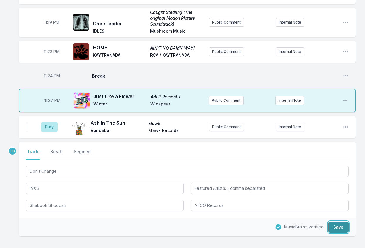
click at [334, 222] on button "Save" at bounding box center [339, 227] width 20 height 11
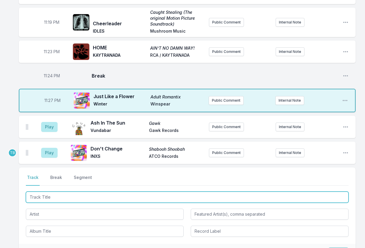
click at [55, 192] on input "Track Title" at bounding box center [187, 197] width 323 height 11
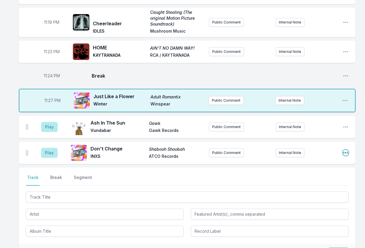
click at [349, 150] on icon "Open playlist item options" at bounding box center [346, 153] width 6 height 6
click at [320, 170] on button "Edit Track Details" at bounding box center [316, 175] width 66 height 11
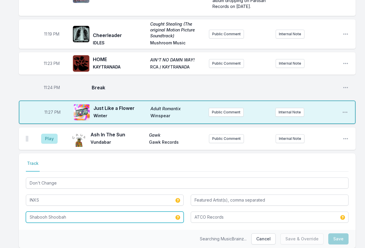
click at [82, 212] on input "Shabooh Shoobah" at bounding box center [105, 217] width 158 height 11
click at [81, 212] on input "Shabooh Shoobah" at bounding box center [105, 217] width 158 height 11
click at [84, 212] on input "Shabooh Shoobah" at bounding box center [105, 217] width 158 height 11
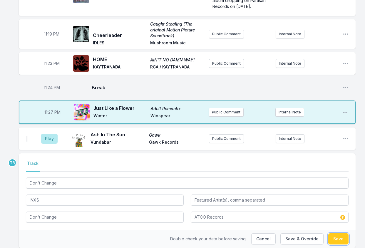
click at [348, 234] on button "Save" at bounding box center [339, 239] width 20 height 11
type input "Shabooh Shoobah"
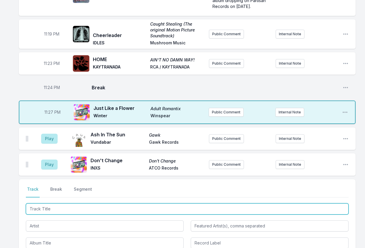
click at [105, 204] on input "Track Title" at bounding box center [187, 209] width 323 height 11
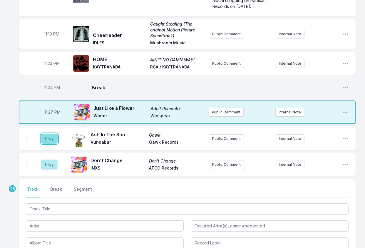
click at [47, 134] on button "Play" at bounding box center [49, 139] width 16 height 10
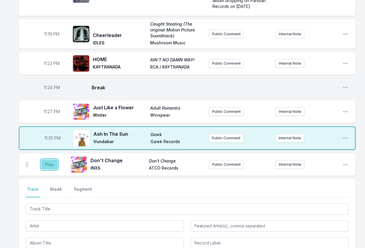
click at [51, 160] on button "Play" at bounding box center [49, 165] width 16 height 10
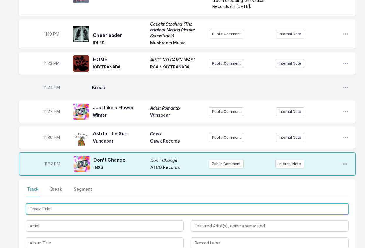
click at [54, 204] on input "Track Title" at bounding box center [187, 209] width 323 height 11
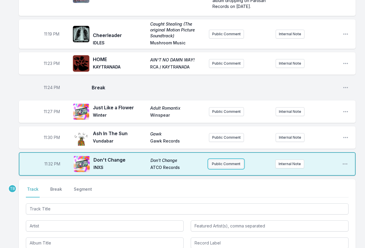
click at [238, 160] on button "Public Comment" at bounding box center [226, 164] width 35 height 9
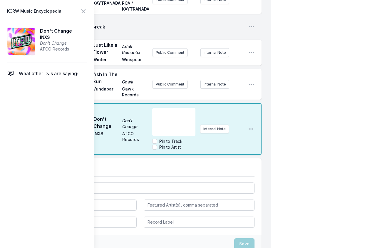
scroll to position [1136, 0]
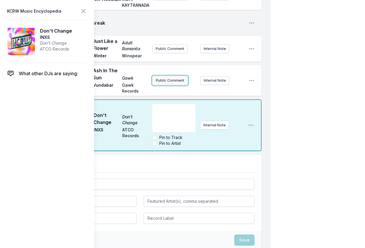
click at [171, 76] on button "Public Comment" at bounding box center [170, 80] width 35 height 9
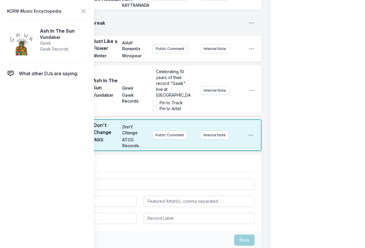
scroll to position [12, 0]
click at [169, 106] on label "Pin to Artist" at bounding box center [170, 109] width 21 height 6
click at [157, 106] on input "Pin to Artist" at bounding box center [155, 108] width 5 height 5
checkbox input "true"
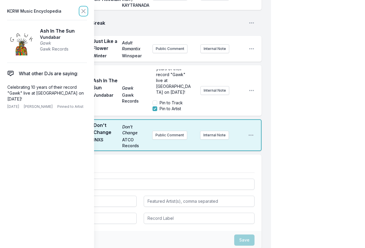
click at [84, 14] on icon at bounding box center [83, 11] width 7 height 7
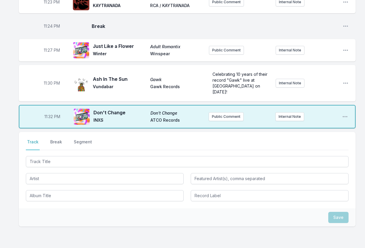
scroll to position [855, 0]
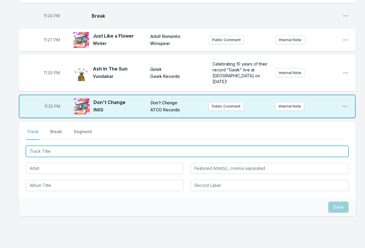
click at [54, 146] on input "Track Title" at bounding box center [187, 151] width 323 height 11
type input "In My Keys"
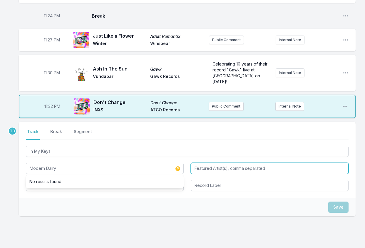
type input "Modern Dairy"
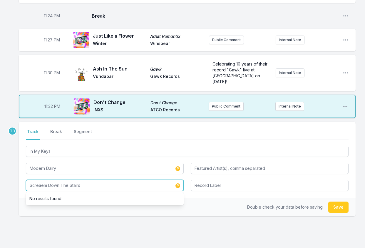
click at [42, 180] on input "Screaem Down The Stairs" at bounding box center [105, 185] width 158 height 11
type input "Scream Down The Stairs"
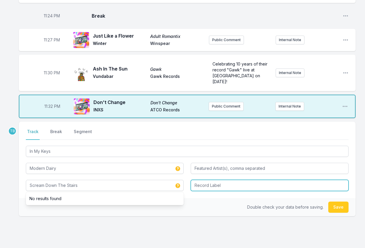
click at [208, 180] on input "Record Label" at bounding box center [270, 185] width 158 height 11
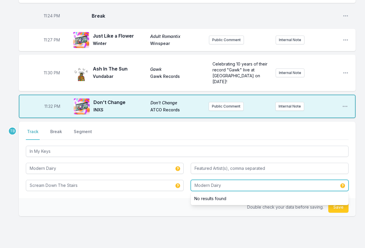
type input "Modern Dairy"
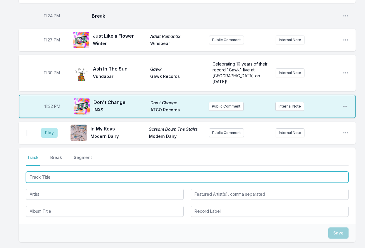
click at [101, 172] on input "Track Title" at bounding box center [187, 177] width 323 height 11
type input "Enter"
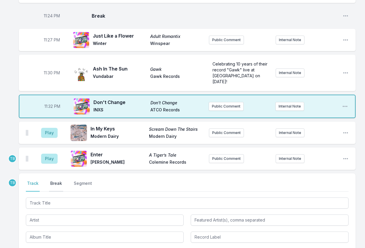
click at [62, 181] on button "Break" at bounding box center [56, 186] width 14 height 11
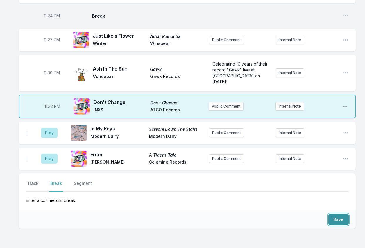
click at [337, 214] on button "Save" at bounding box center [339, 219] width 20 height 11
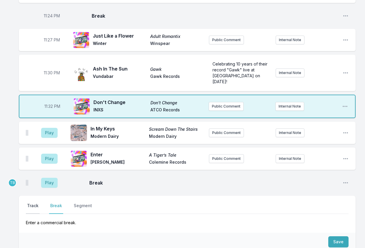
click at [34, 203] on button "Track" at bounding box center [33, 208] width 14 height 11
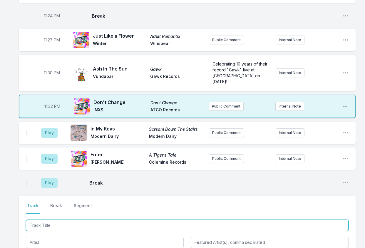
click at [73, 220] on input "Track Title" at bounding box center [187, 225] width 323 height 11
type input "Our Home"
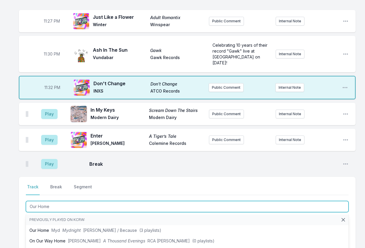
scroll to position [884, 0]
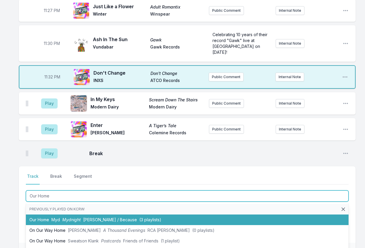
click at [86, 215] on li "Our Home Myd Mydnight Ed Banger / Because (3 playlists)" at bounding box center [187, 220] width 323 height 11
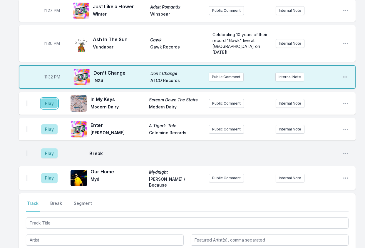
click at [55, 99] on button "Play" at bounding box center [49, 104] width 16 height 10
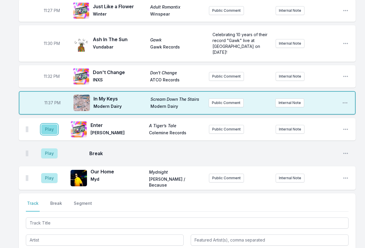
click at [49, 124] on button "Play" at bounding box center [49, 129] width 16 height 10
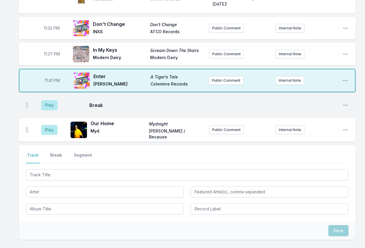
scroll to position [943, 0]
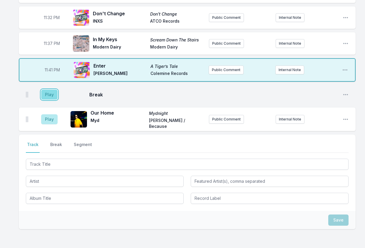
click at [50, 90] on button "Play" at bounding box center [49, 95] width 16 height 10
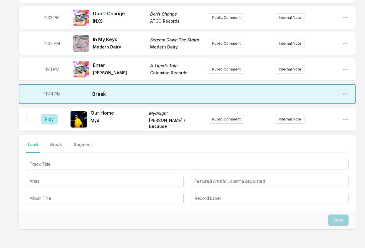
click at [51, 91] on span "11:44 PM" at bounding box center [52, 94] width 16 height 6
click at [47, 89] on input "23:44" at bounding box center [52, 94] width 33 height 11
type input "23:42"
click at [55, 158] on div at bounding box center [187, 181] width 323 height 46
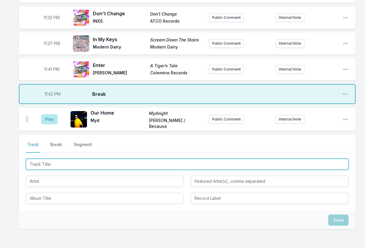
click at [56, 159] on input "Track Title" at bounding box center [187, 164] width 323 height 11
type input "Funky People"
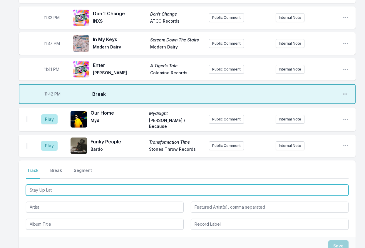
type input "Stay Up Late"
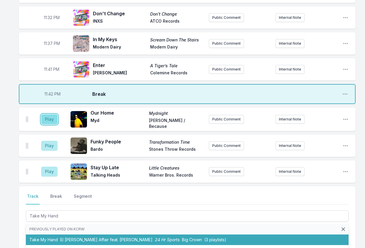
click at [51, 114] on button "Play" at bounding box center [49, 119] width 16 height 10
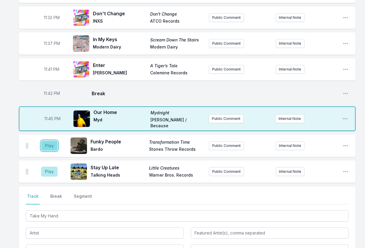
click at [50, 141] on button "Play" at bounding box center [49, 146] width 16 height 10
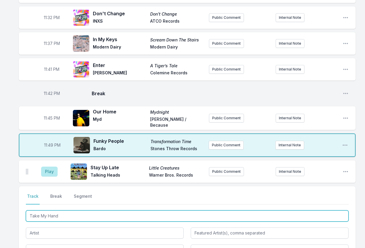
drag, startPoint x: 71, startPoint y: 190, endPoint x: 24, endPoint y: 189, distance: 47.1
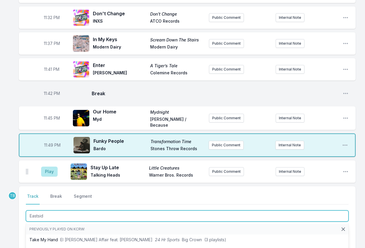
type input "Eastside"
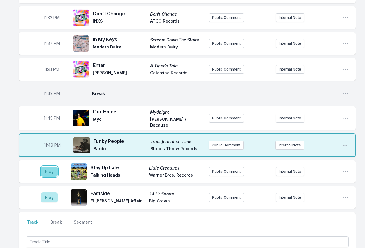
click at [49, 167] on button "Play" at bounding box center [49, 172] width 16 height 10
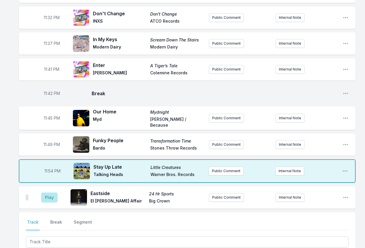
click at [48, 168] on span "11:54 PM" at bounding box center [52, 171] width 16 height 6
click at [46, 166] on input "23:54" at bounding box center [52, 171] width 33 height 11
type input "23:53"
click at [47, 193] on button "Play" at bounding box center [49, 198] width 16 height 10
